Goal: Information Seeking & Learning: Learn about a topic

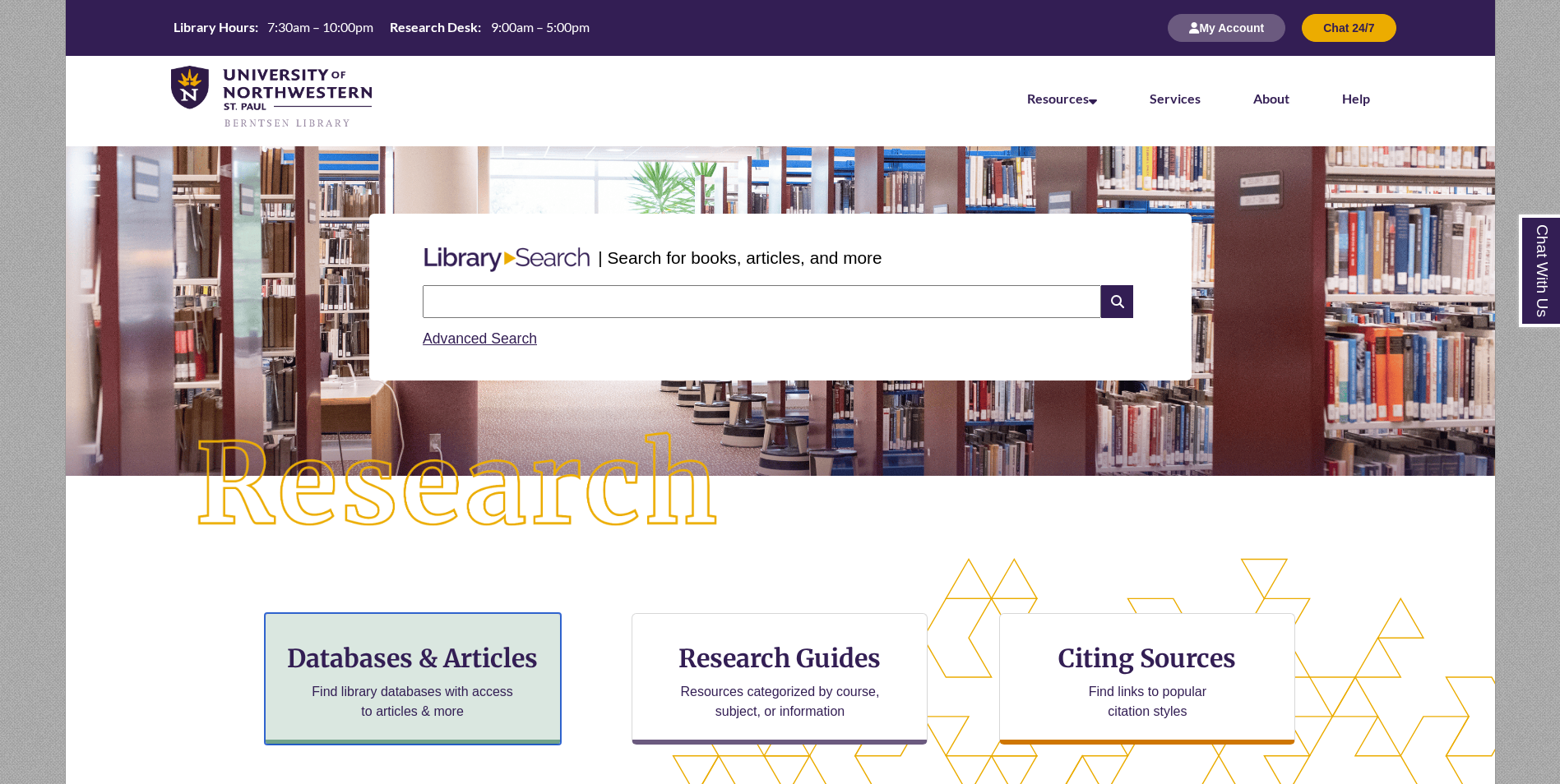
click at [428, 653] on h3 "Databases & Articles" at bounding box center [412, 659] width 268 height 31
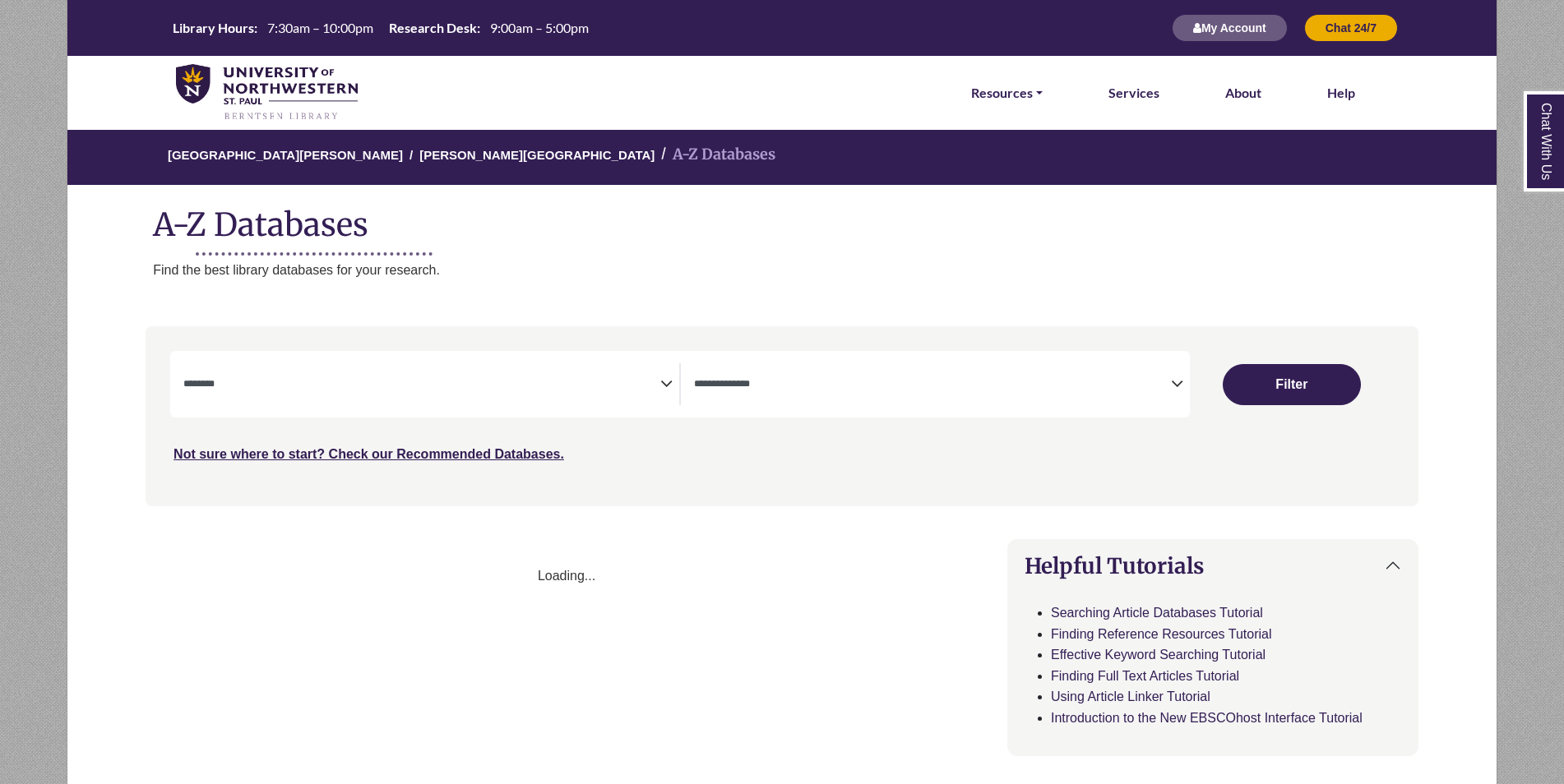
select select "Database Subject Filter"
select select "Database Types Filter"
select select "Database Subject Filter"
select select "Database Types Filter"
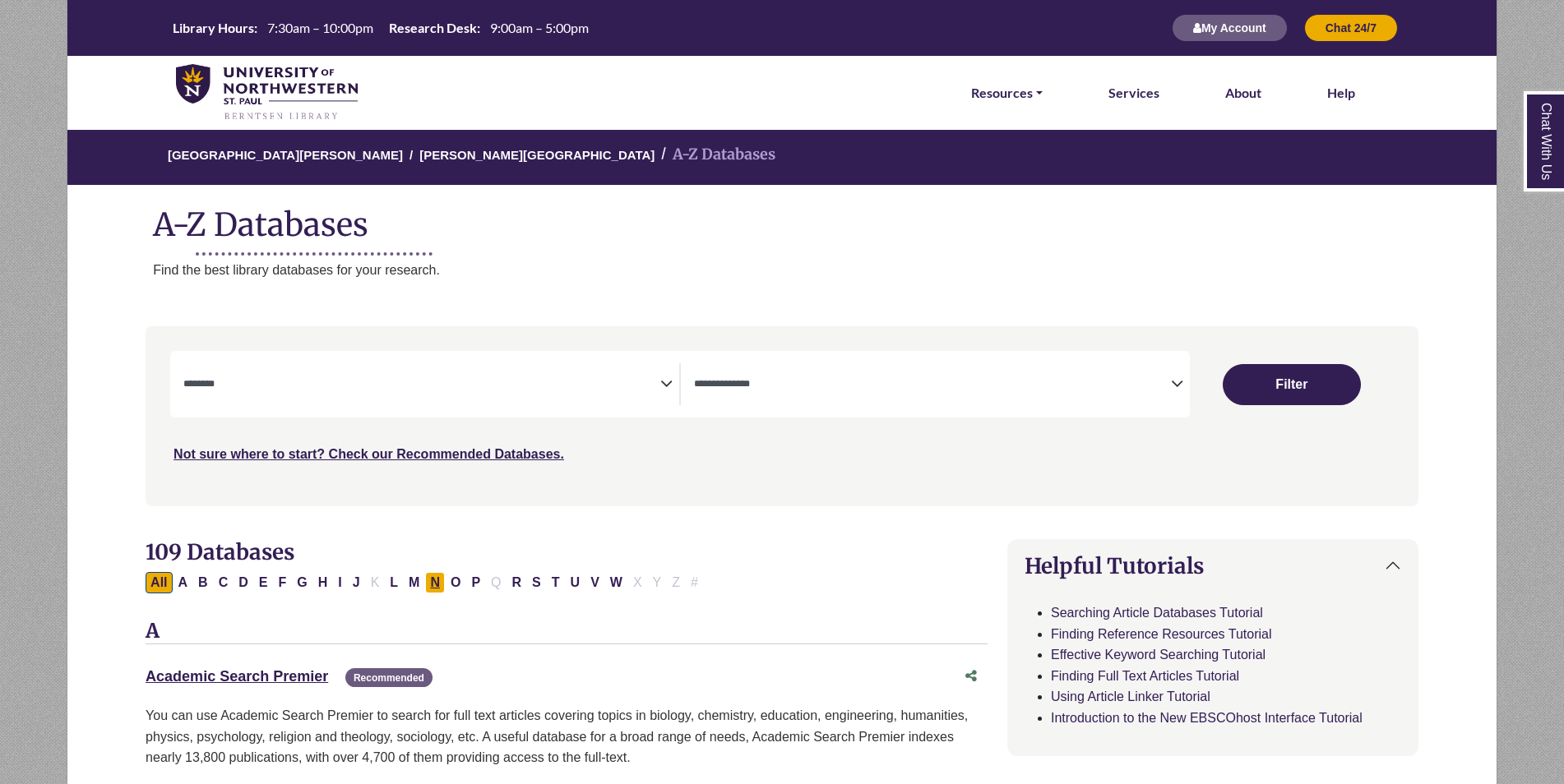
click at [439, 583] on button "N" at bounding box center [435, 583] width 20 height 22
select select "Database Subject Filter"
select select "Database Types Filter"
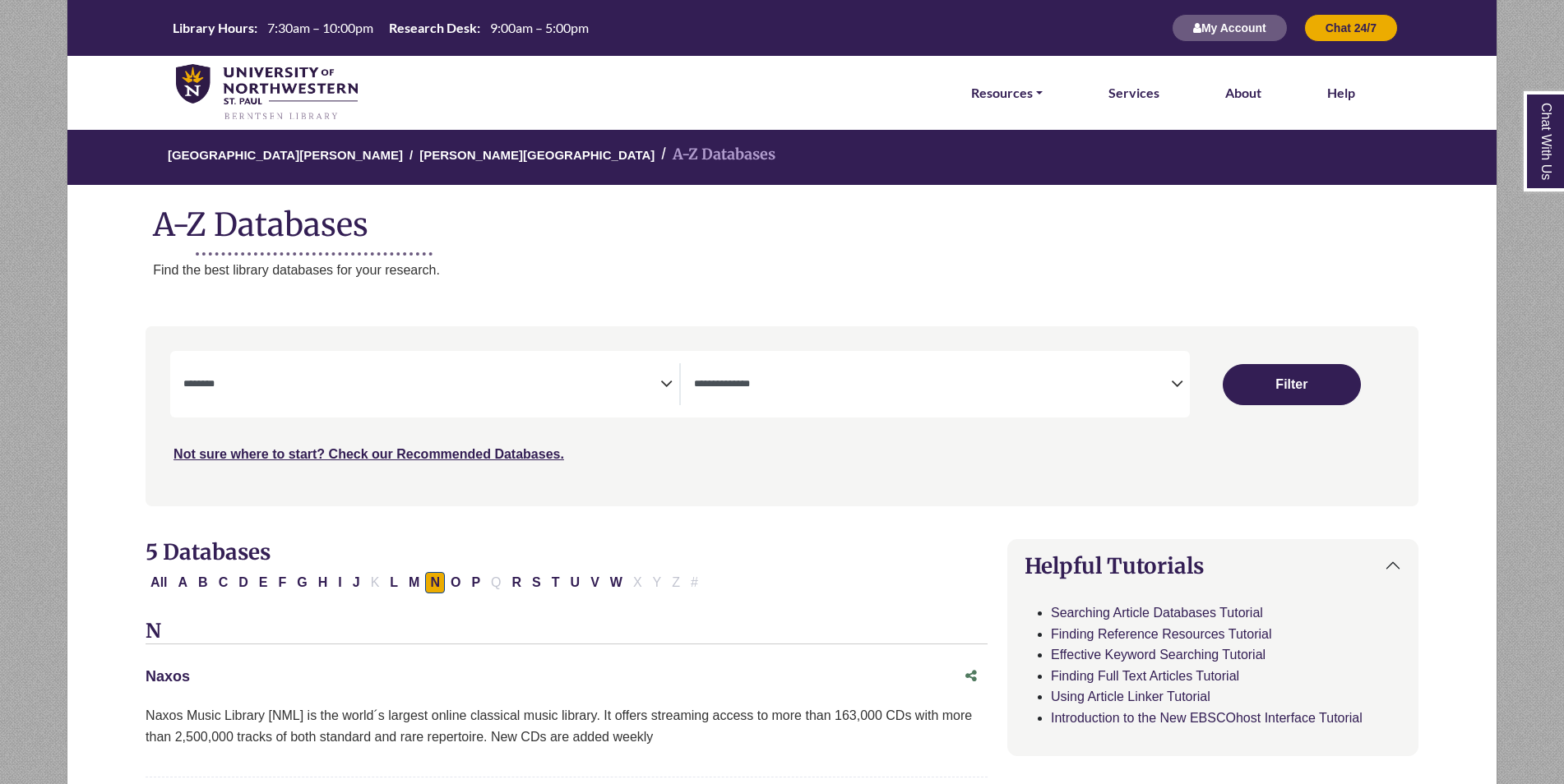
click at [189, 676] on link "Naxos This link opens in a new window" at bounding box center [168, 676] width 45 height 16
